Goal: Task Accomplishment & Management: Complete application form

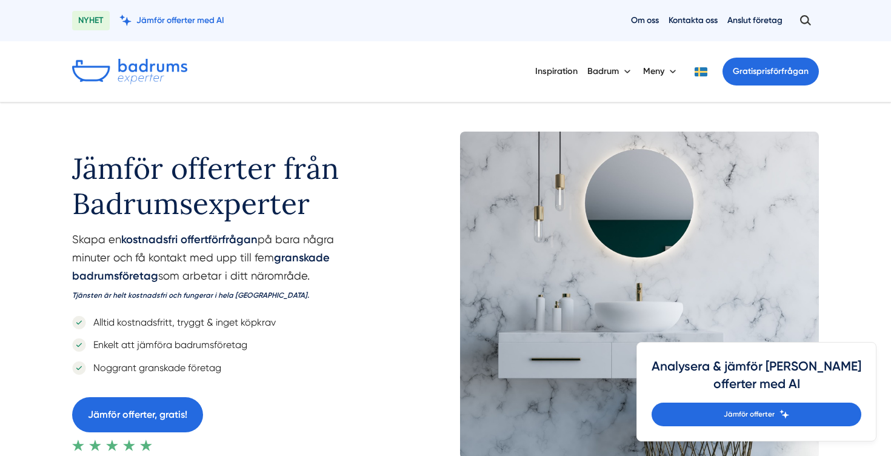
click at [126, 155] on h1 "Jämför offerter från Badrumsexperter" at bounding box center [227, 181] width 310 height 99
click at [377, 166] on h1 "Jämför offerter från Badrumsexperter" at bounding box center [227, 181] width 310 height 99
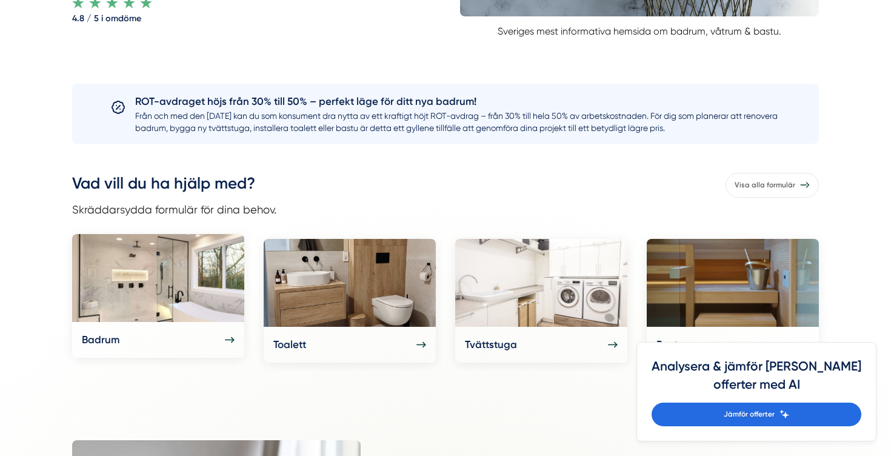
scroll to position [449, 0]
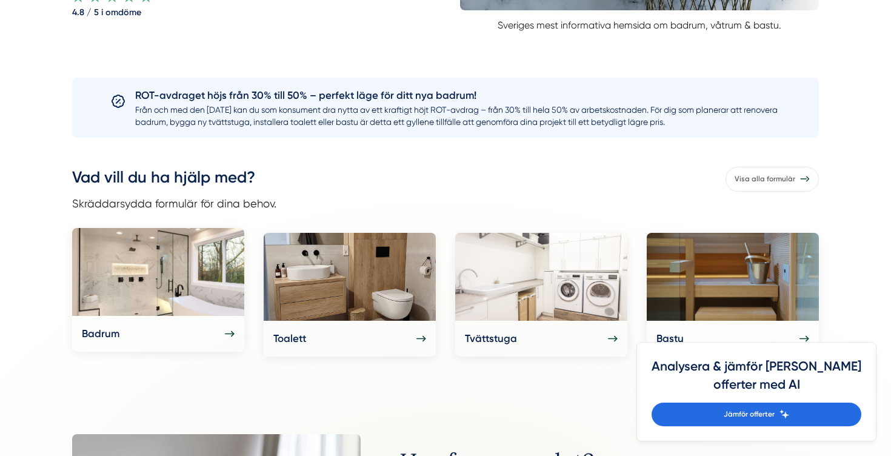
click at [210, 335] on div "Badrum" at bounding box center [158, 334] width 153 height 16
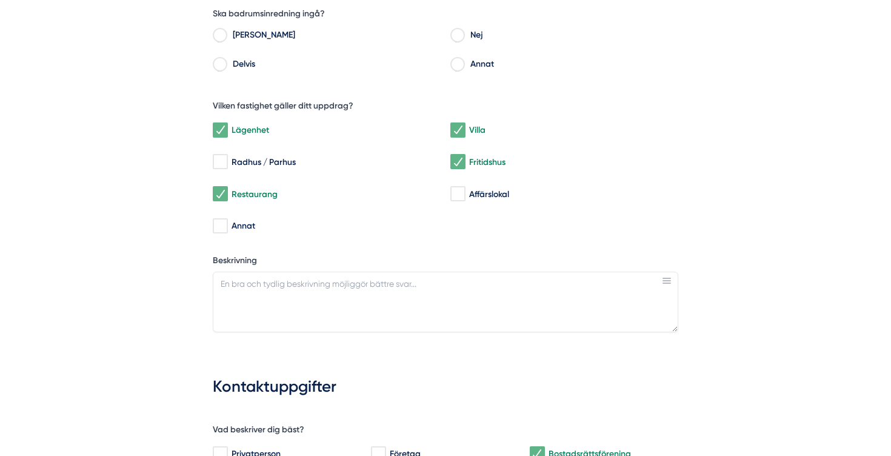
scroll to position [298, 0]
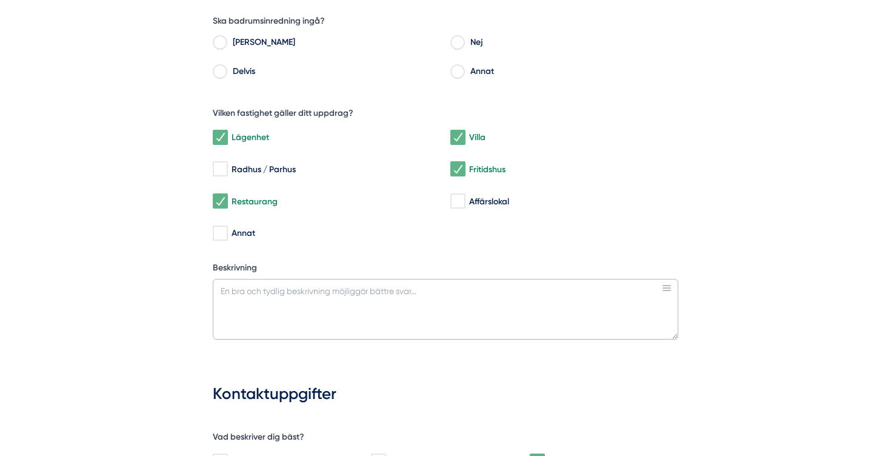
click at [239, 289] on textarea "Beskrivning" at bounding box center [446, 309] width 466 height 61
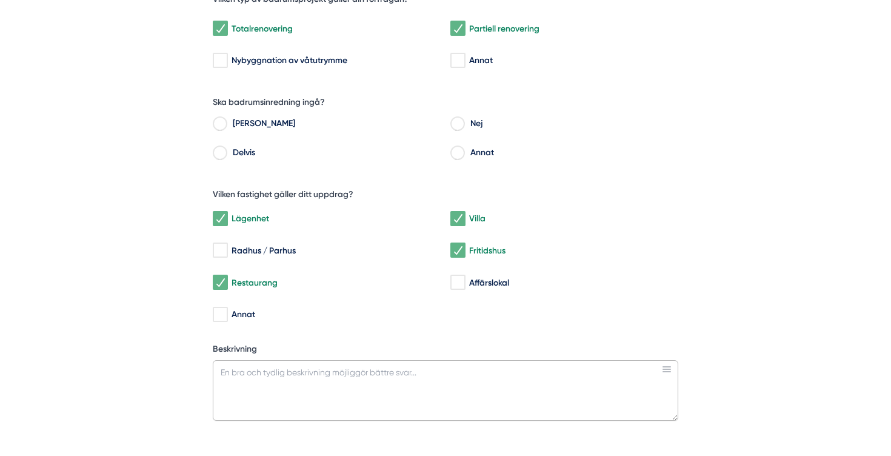
scroll to position [217, 0]
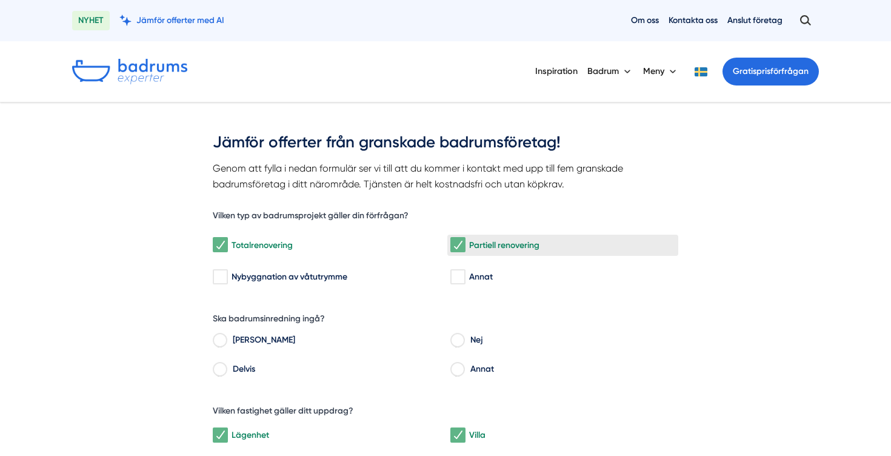
click at [457, 240] on input "Partiell renovering" at bounding box center [458, 245] width 14 height 12
checkbox input "false"
